Goal: Task Accomplishment & Management: Manage account settings

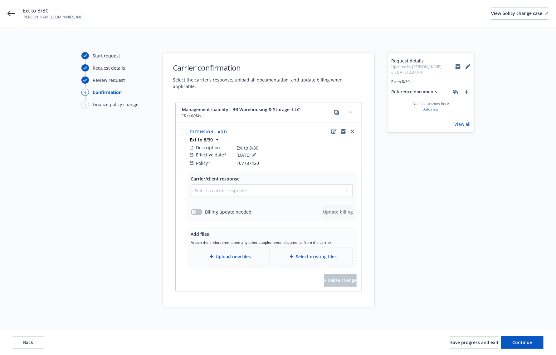
drag, startPoint x: 113, startPoint y: 208, endPoint x: 124, endPoint y: 213, distance: 11.6
click at [113, 208] on div "Start request Request details Review request 4 Confirmation 5 Finalize policy c…" at bounding box center [115, 179] width 69 height 255
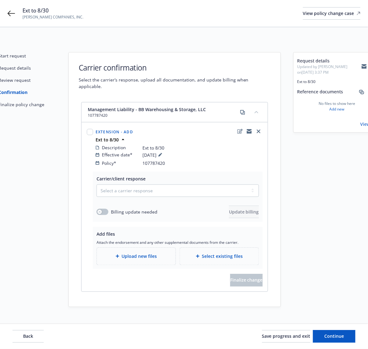
click at [33, 172] on div "Start request Request details Review request 4 Confirmation 5 Finalize policy c…" at bounding box center [21, 179] width 69 height 255
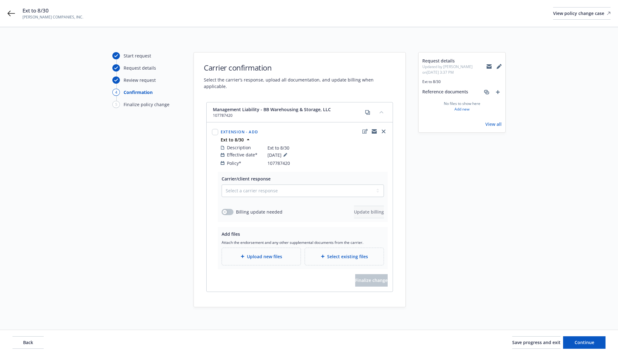
drag, startPoint x: 17, startPoint y: 140, endPoint x: 21, endPoint y: 143, distance: 4.6
click at [19, 142] on div "Start request Request details Review request 4 Confirmation 5 Finalize policy c…" at bounding box center [308, 179] width 603 height 255
click at [255, 186] on select "Select a carrier response Accepted Accepted with revision No endorsement needed…" at bounding box center [303, 190] width 162 height 12
select select "ACCEPTED"
click at [222, 184] on select "Select a carrier response Accepted Accepted with revision No endorsement needed…" at bounding box center [303, 190] width 162 height 12
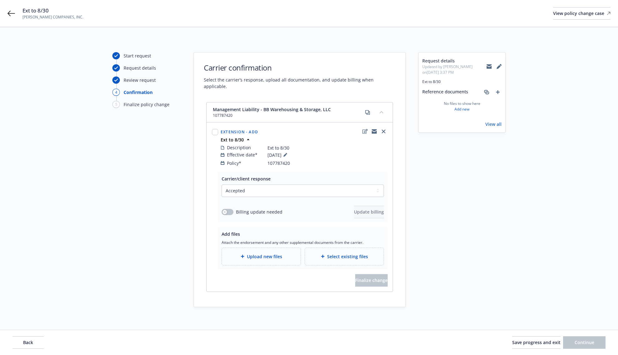
click at [152, 214] on div "Start request Request details Review request 4 Confirmation 5 Finalize policy c…" at bounding box center [146, 179] width 69 height 255
click at [229, 209] on button "button" at bounding box center [228, 212] width 12 height 6
click at [354, 208] on button "Update billing" at bounding box center [369, 212] width 30 height 12
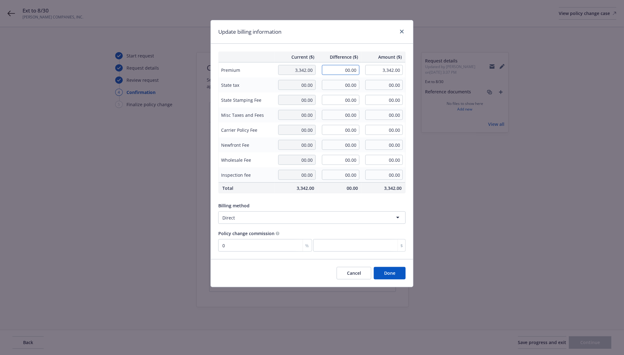
click at [339, 70] on input "00.00" at bounding box center [340, 70] width 37 height 10
type input "201.00"
type input "3,543.00"
type input "0"
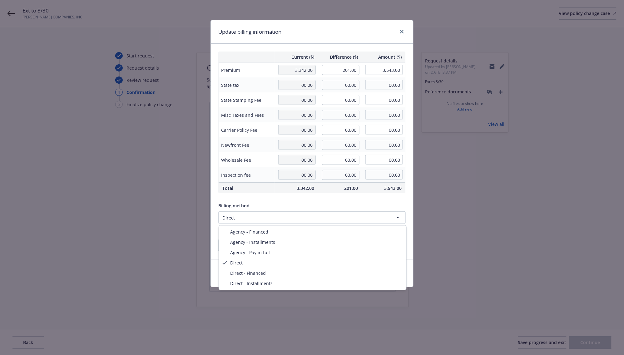
click at [265, 212] on html "Ext to 8/30 [PERSON_NAME] COMPANIES, INC. View policy change case Start request…" at bounding box center [312, 177] width 624 height 355
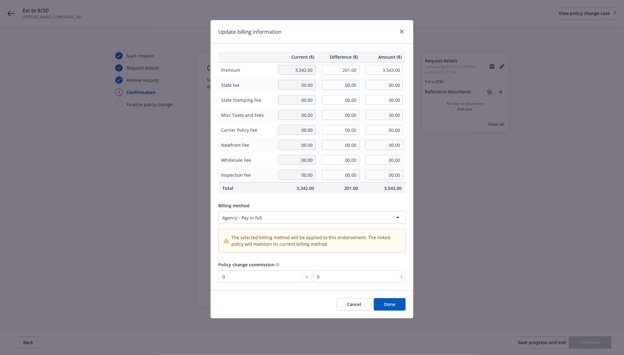
click at [302, 279] on div "%" at bounding box center [306, 277] width 9 height 12
click at [278, 272] on input "0" at bounding box center [265, 276] width 94 height 12
type input "1"
type input "2.01"
type input "15"
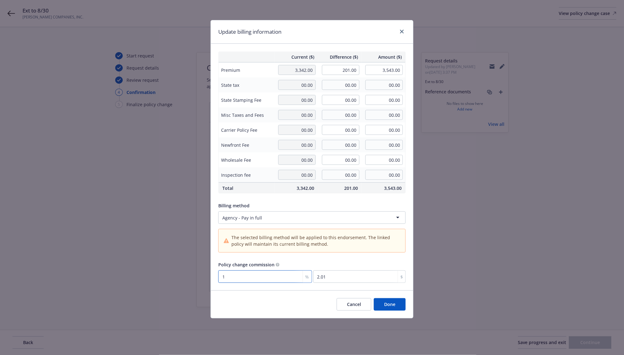
type input "30.15"
type input "15"
click at [397, 311] on button "Done" at bounding box center [390, 304] width 32 height 12
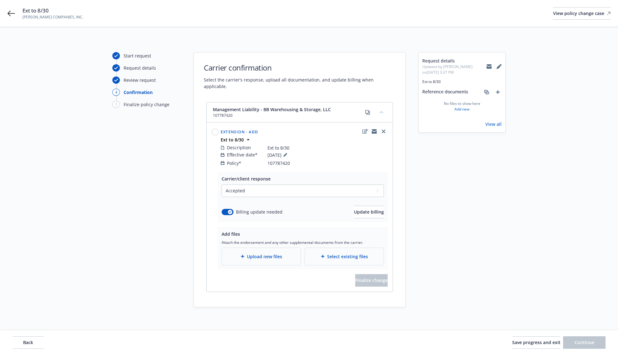
click at [280, 260] on div "Add files Attach the endorsement and any other supplemental documents from the …" at bounding box center [303, 248] width 170 height 42
click at [278, 255] on div "Upload new files" at bounding box center [261, 256] width 79 height 17
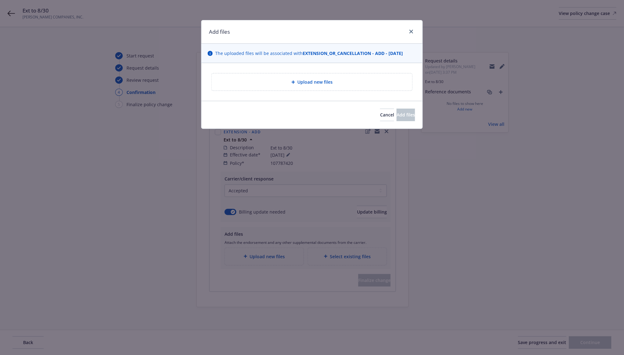
type textarea "x"
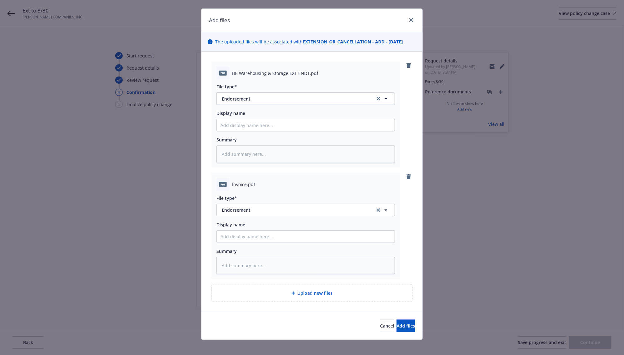
scroll to position [17, 0]
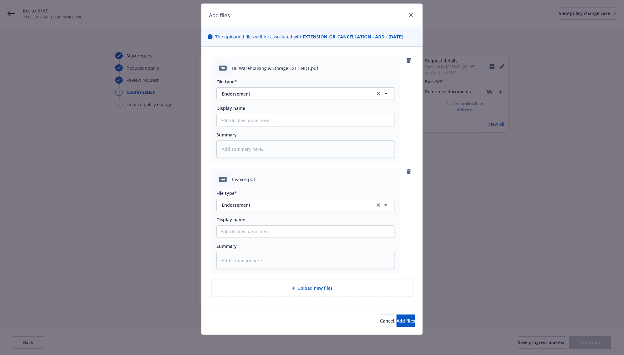
click at [255, 197] on div "File type* Endorsement Endorsement" at bounding box center [305, 201] width 179 height 22
click at [254, 200] on button "Endorsement" at bounding box center [305, 205] width 179 height 12
type input "invoi"
click at [266, 188] on div "Invoice - Third Party" at bounding box center [305, 187] width 170 height 9
click at [396, 319] on span "Add files" at bounding box center [405, 321] width 18 height 6
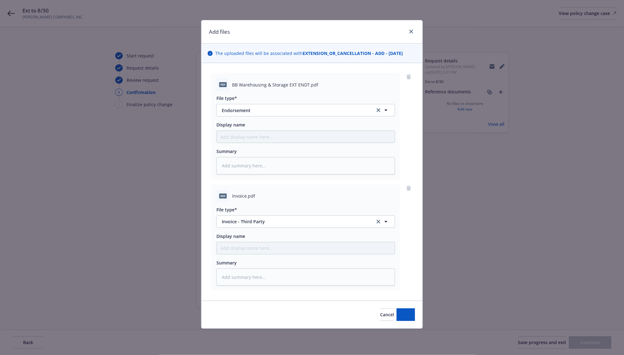
scroll to position [0, 0]
type textarea "x"
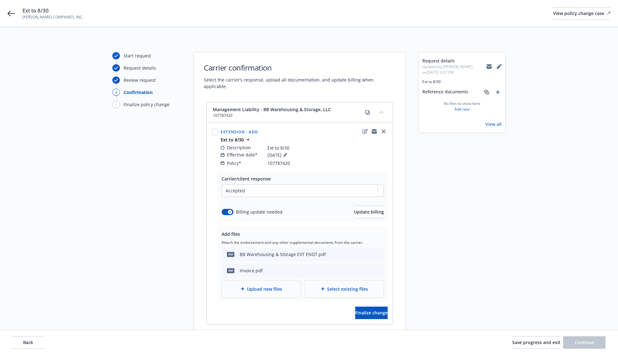
drag, startPoint x: 53, startPoint y: 194, endPoint x: 156, endPoint y: 233, distance: 110.3
click at [53, 194] on div "Start request Request details Review request 4 Confirmation 5 Finalize policy c…" at bounding box center [308, 195] width 603 height 287
click at [358, 310] on span "Finalize change" at bounding box center [371, 313] width 32 height 6
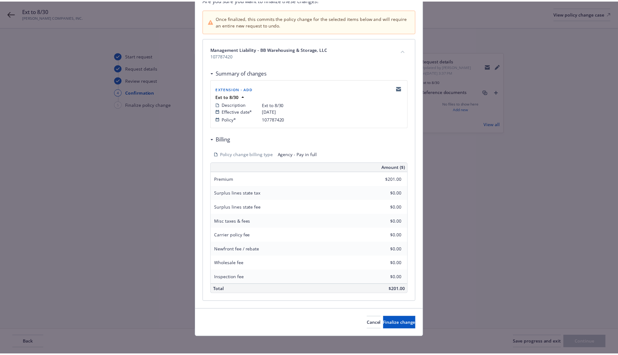
scroll to position [59, 0]
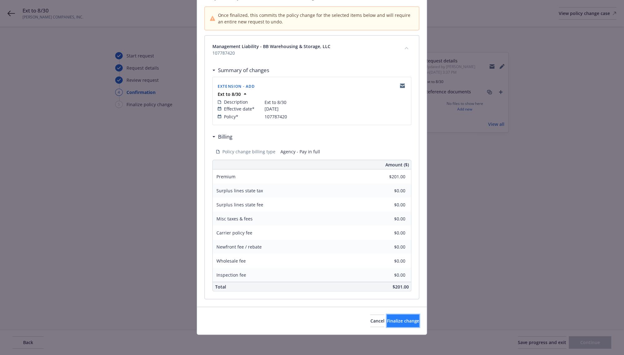
click at [387, 323] on span "Finalize change" at bounding box center [403, 321] width 32 height 6
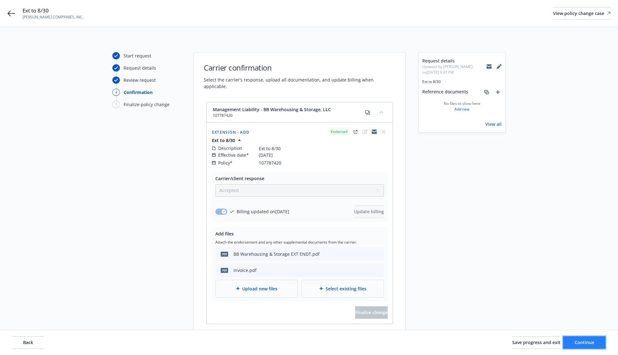
click at [556, 339] on span "Continue" at bounding box center [585, 342] width 20 height 6
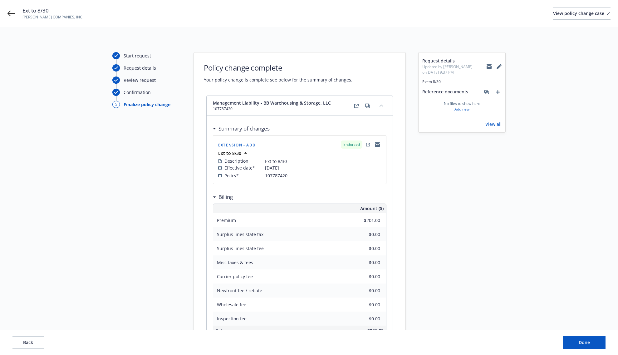
scroll to position [69, 0]
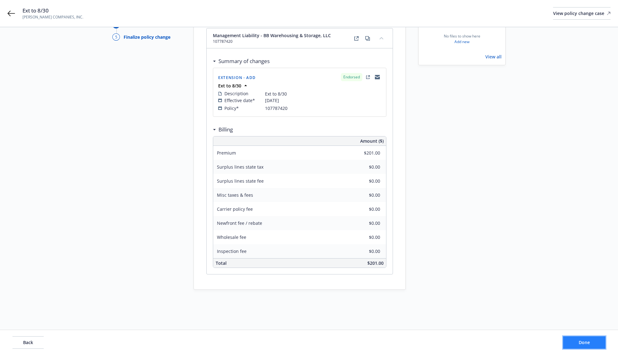
click at [556, 341] on button "Done" at bounding box center [584, 342] width 42 height 12
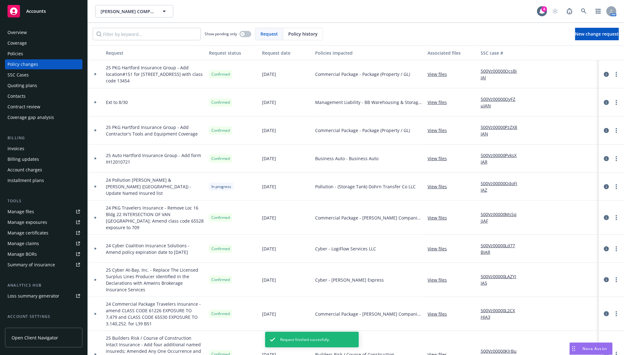
click at [16, 152] on div "Invoices" at bounding box center [15, 149] width 17 height 10
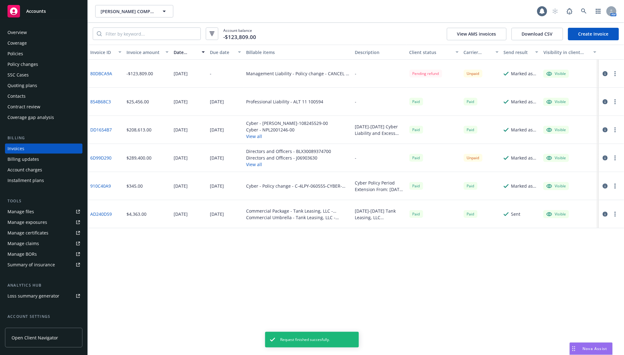
click at [556, 32] on link "Create Invoice" at bounding box center [593, 34] width 51 height 12
